Goal: Task Accomplishment & Management: Use online tool/utility

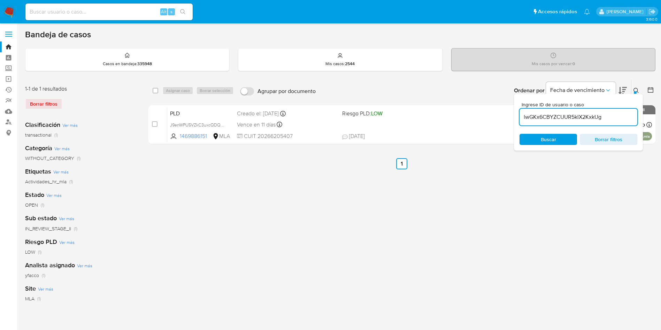
click at [603, 119] on input "lwGKx6CBYZCUUR5klX2KxkUg" at bounding box center [579, 117] width 118 height 9
type input "lwGKx6CBYZCUUR5klX2KxkUg"
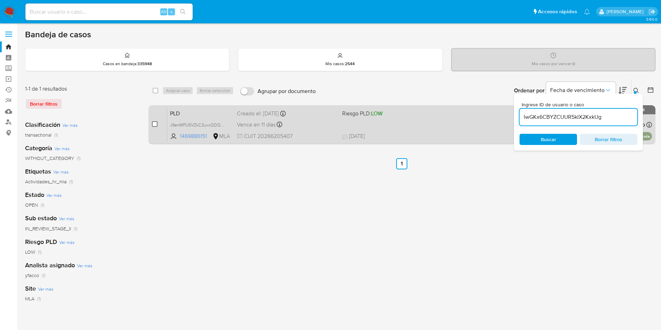
click at [156, 126] on input "checkbox" at bounding box center [155, 124] width 6 height 6
checkbox input "true"
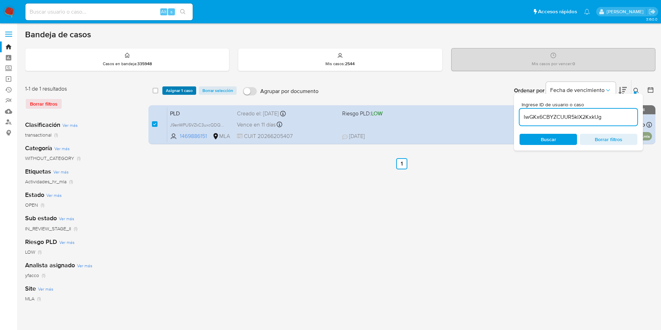
click at [172, 93] on span "Asignar 1 caso" at bounding box center [179, 90] width 27 height 7
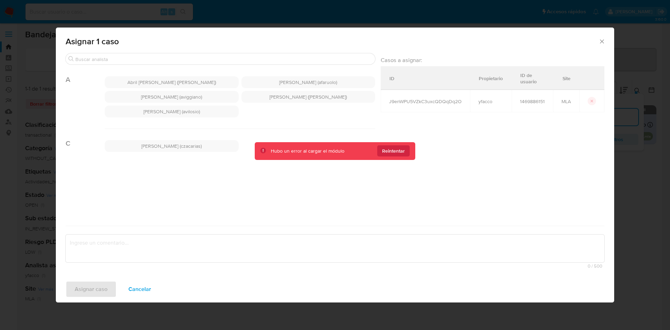
click at [598, 41] on icon "Cerrar ventana" at bounding box center [601, 41] width 7 height 7
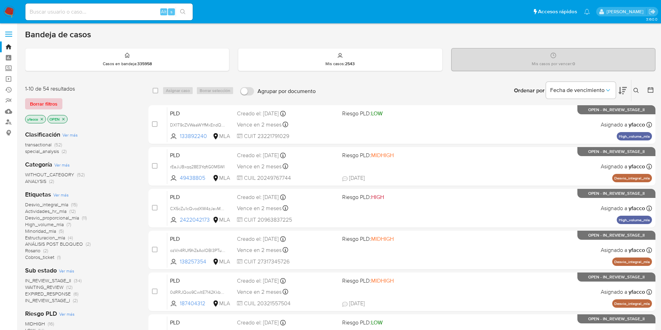
click at [46, 105] on span "Borrar filtros" at bounding box center [44, 104] width 28 height 10
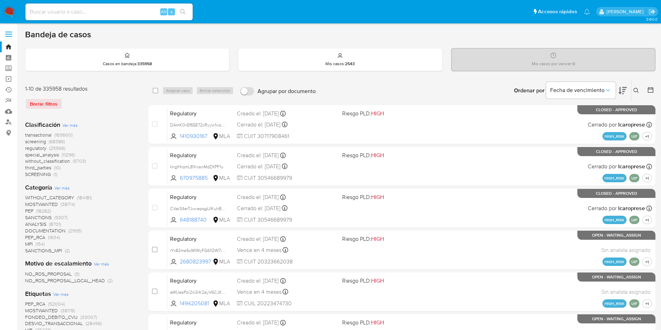
click at [638, 91] on icon at bounding box center [636, 90] width 5 height 5
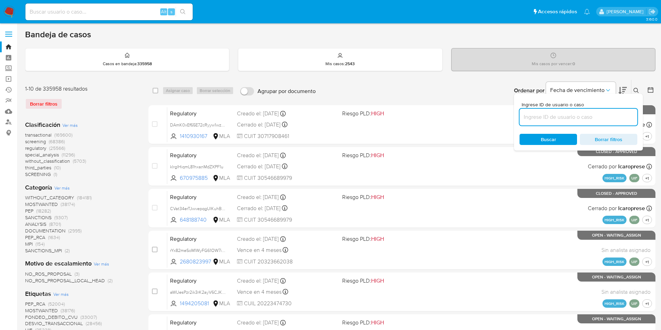
click at [559, 113] on input at bounding box center [579, 117] width 118 height 9
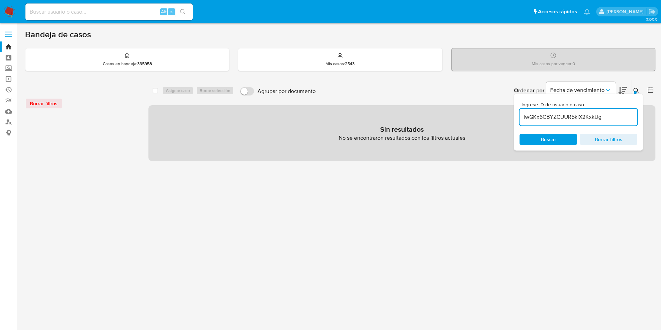
click at [605, 121] on input "lwGKx6CBYZCUUR5klX2KxkUg" at bounding box center [579, 117] width 118 height 9
type input "lwGKx6CBYZCUUR5klX2KxkUg"
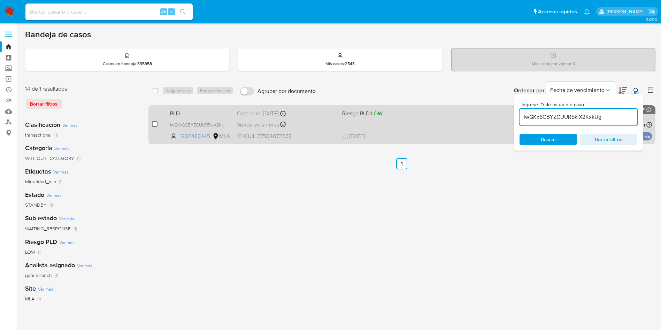
click at [153, 127] on input "checkbox" at bounding box center [155, 124] width 6 height 6
checkbox input "true"
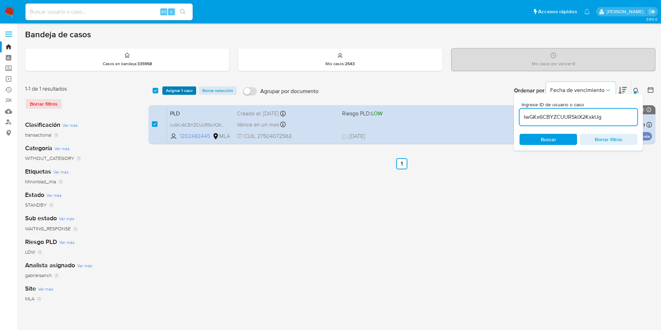
click at [176, 92] on span "Asignar 1 caso" at bounding box center [179, 90] width 27 height 7
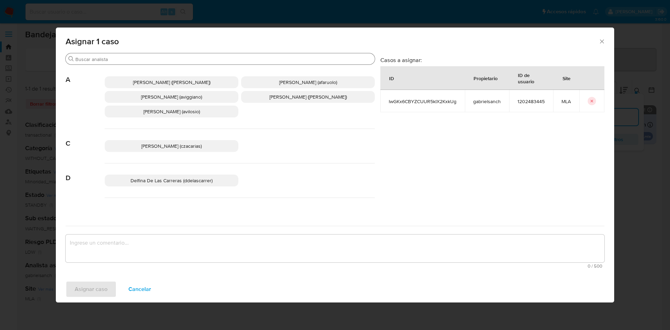
click at [145, 63] on div "Buscar" at bounding box center [220, 58] width 309 height 11
click at [145, 62] on input "Buscar" at bounding box center [223, 59] width 296 height 6
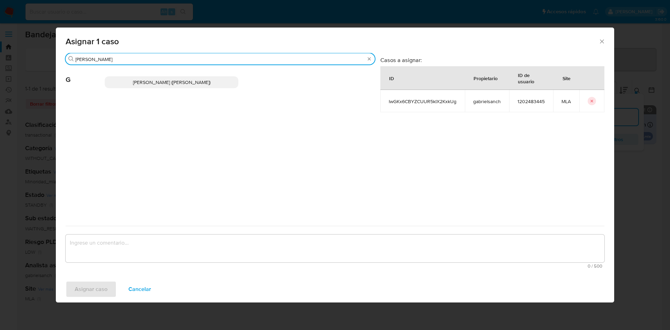
type input "gabrie"
click at [183, 81] on span "[PERSON_NAME] ([PERSON_NAME])" at bounding box center [171, 82] width 77 height 7
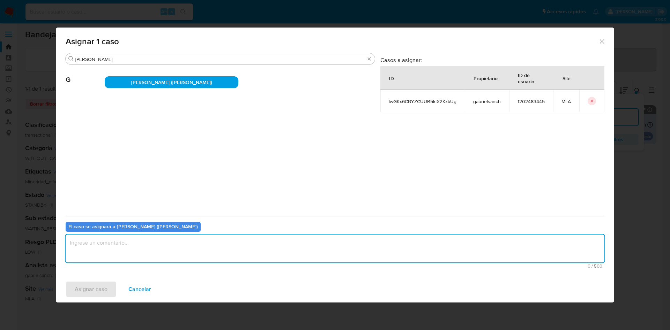
click at [82, 241] on textarea "assign-modal" at bounding box center [335, 249] width 538 height 28
click at [89, 291] on span "Asignar caso" at bounding box center [91, 289] width 33 height 15
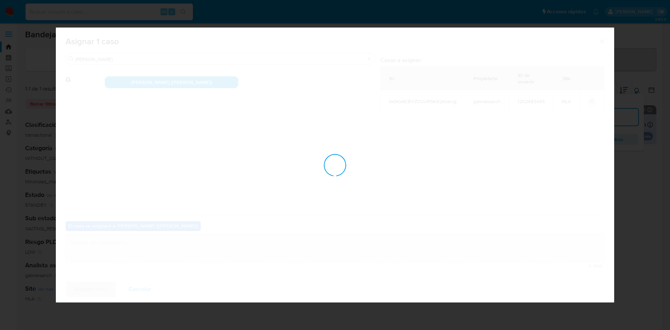
checkbox input "false"
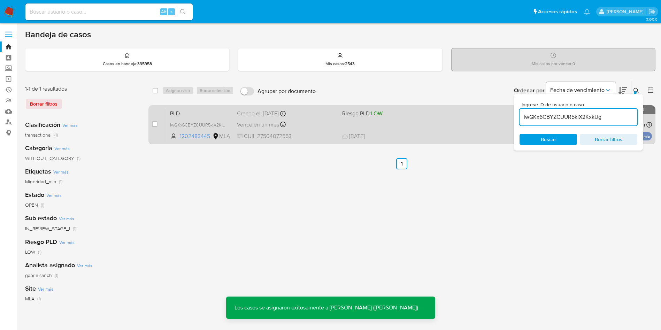
click at [325, 122] on div "Vence en un mes Vence el 14/10/2025 12:20:34" at bounding box center [287, 124] width 100 height 9
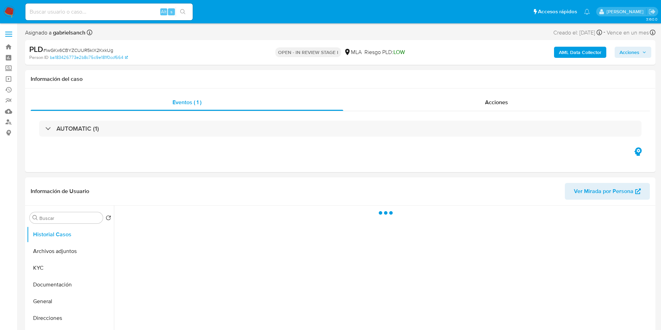
select select "10"
